Goal: Information Seeking & Learning: Learn about a topic

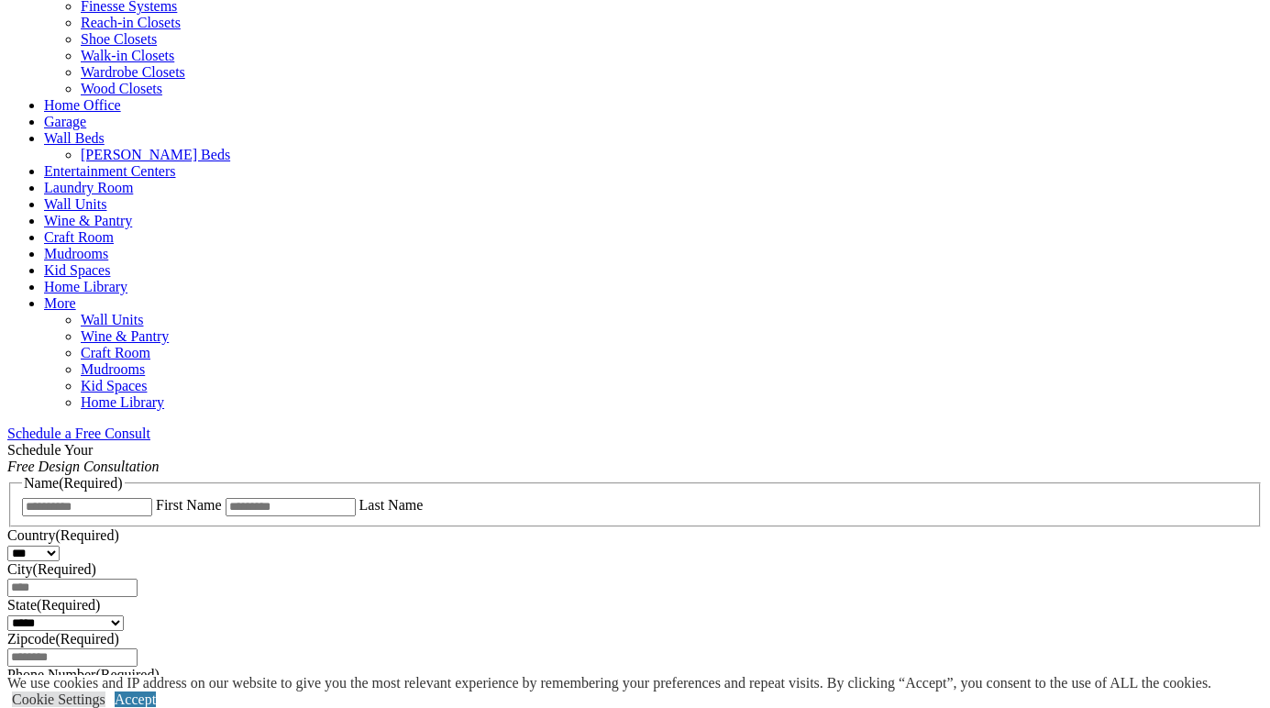
scroll to position [667, 0]
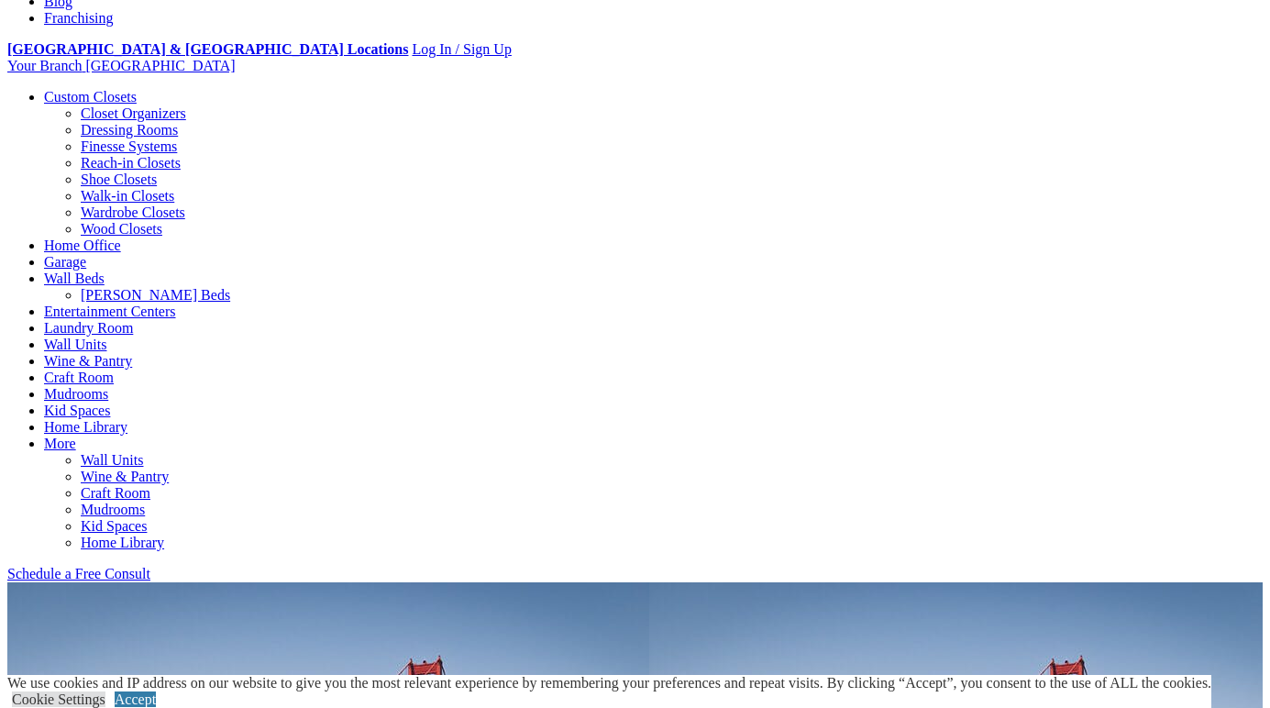
click at [81, 171] on link "Reach-in Closets" at bounding box center [131, 163] width 100 height 16
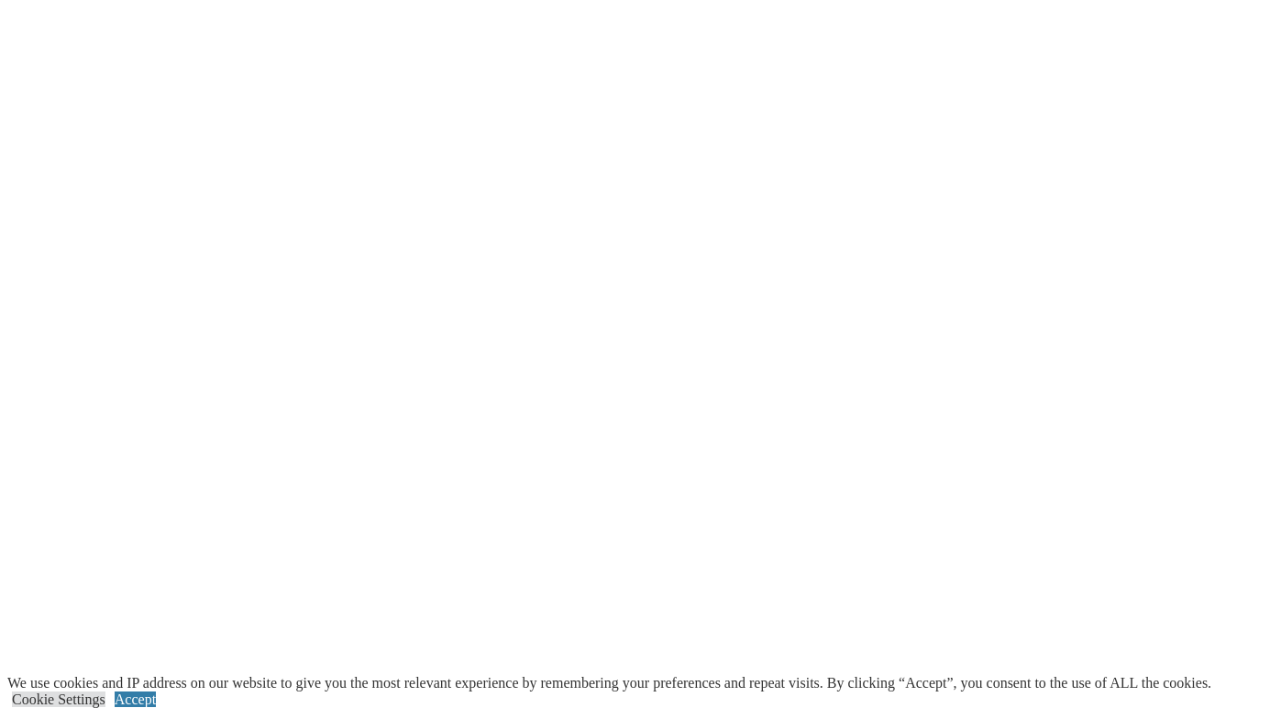
scroll to position [3121, 0]
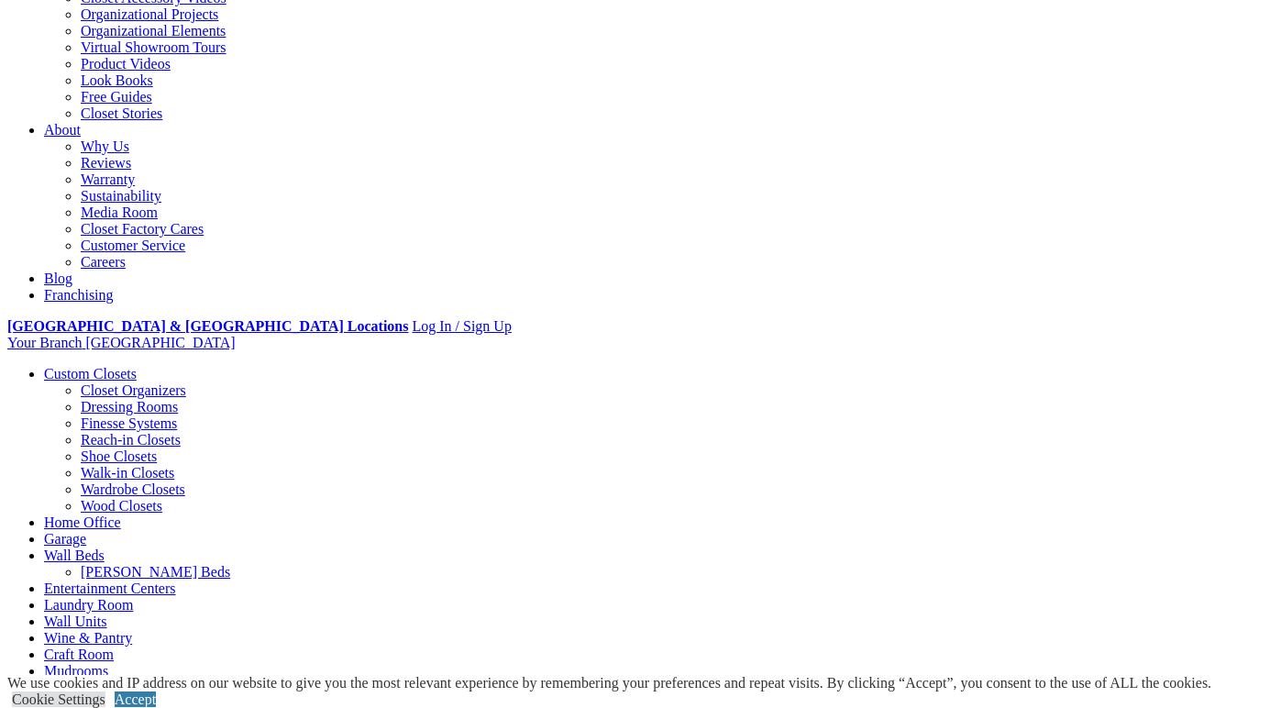
scroll to position [385, 0]
